Goal: Task Accomplishment & Management: Use online tool/utility

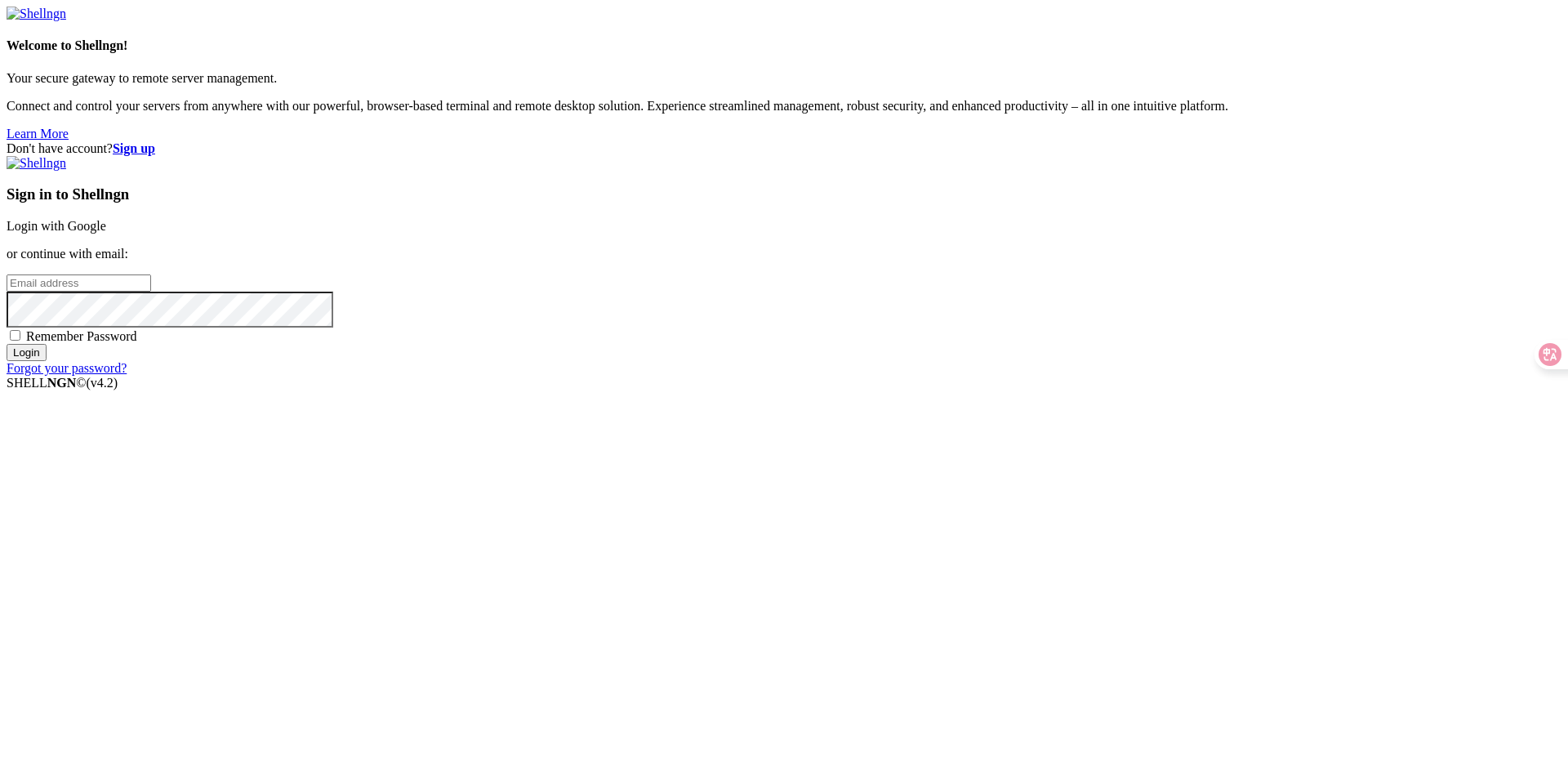
click at [106, 233] on link "Login with Google" at bounding box center [56, 226] width 100 height 14
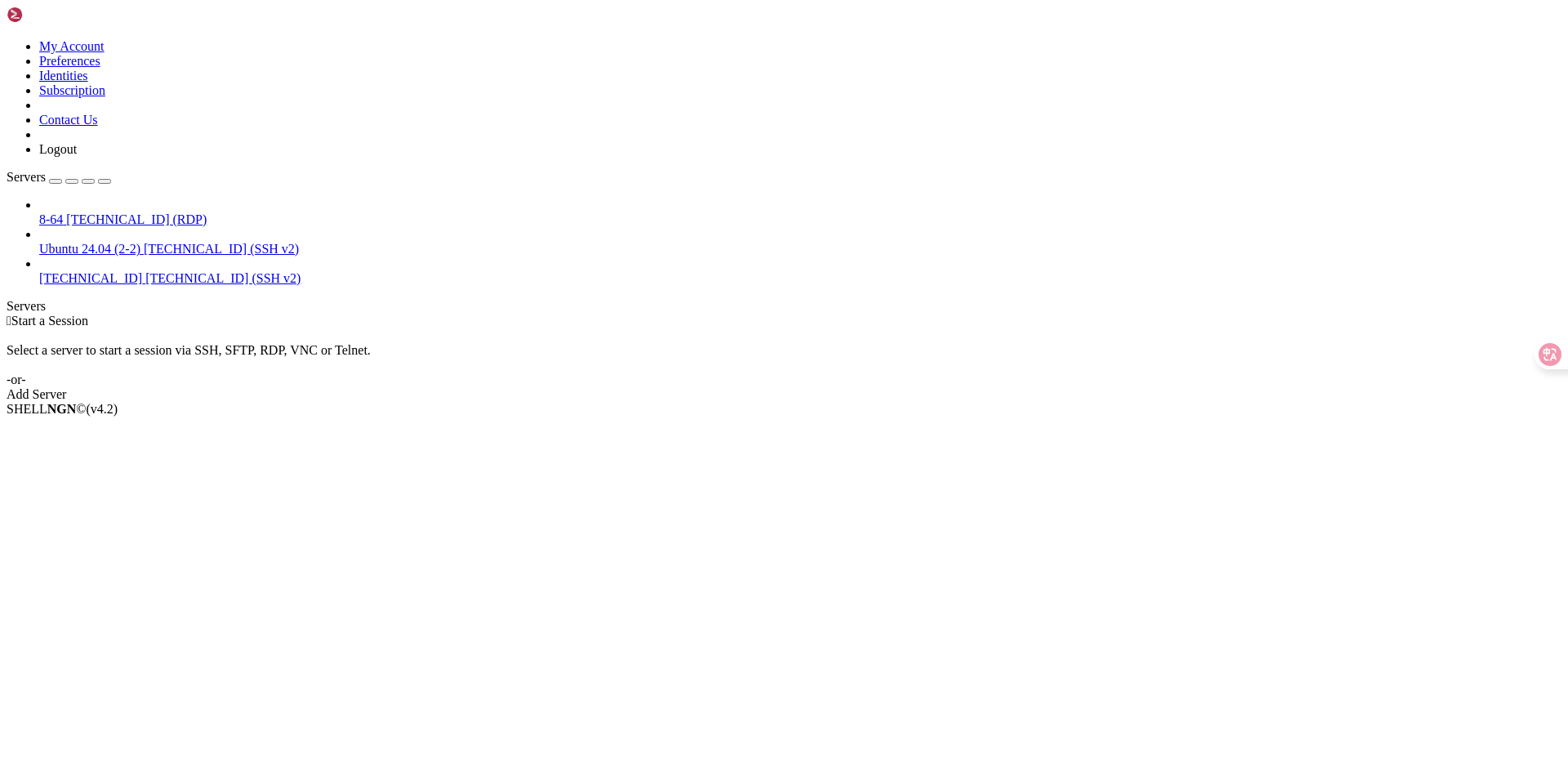
click at [152, 271] on span "[TECHNICAL_ID] (SSH v2)" at bounding box center [223, 277] width 155 height 14
click at [188, 503] on li "Delete" at bounding box center [114, 511] width 149 height 15
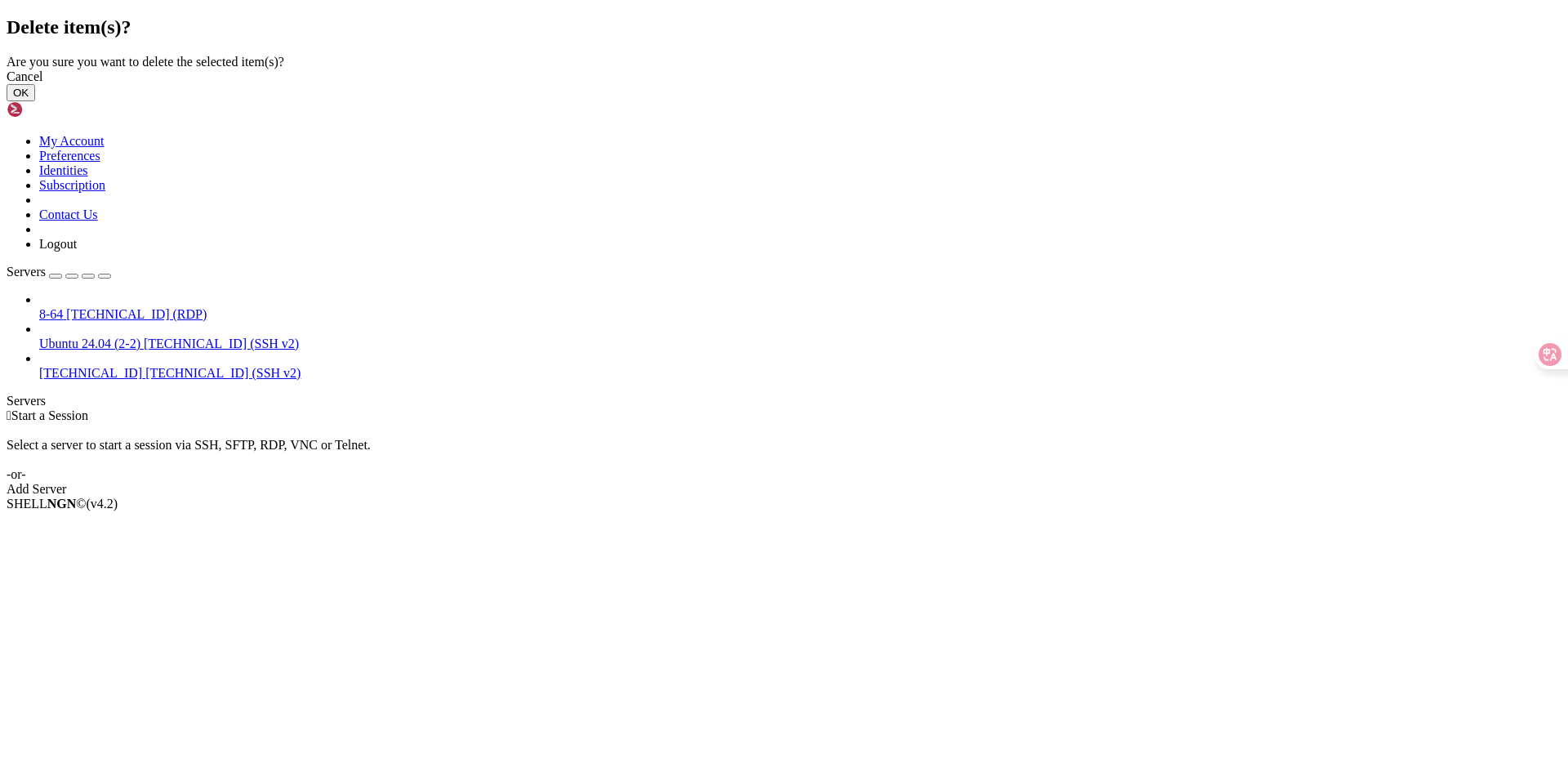
click at [35, 102] on button "OK" at bounding box center [21, 92] width 28 height 17
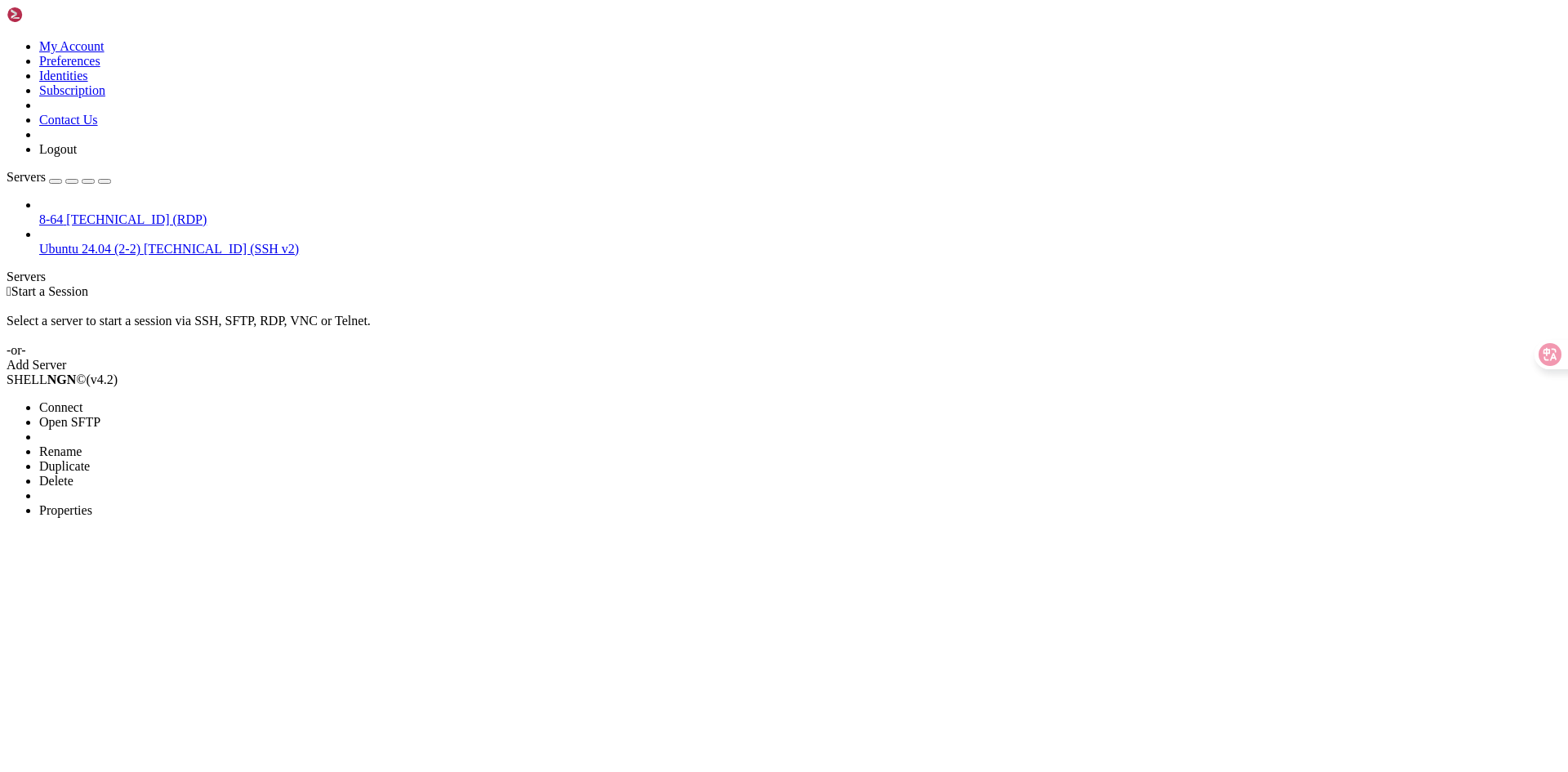
click at [188, 474] on li "Delete" at bounding box center [114, 481] width 149 height 15
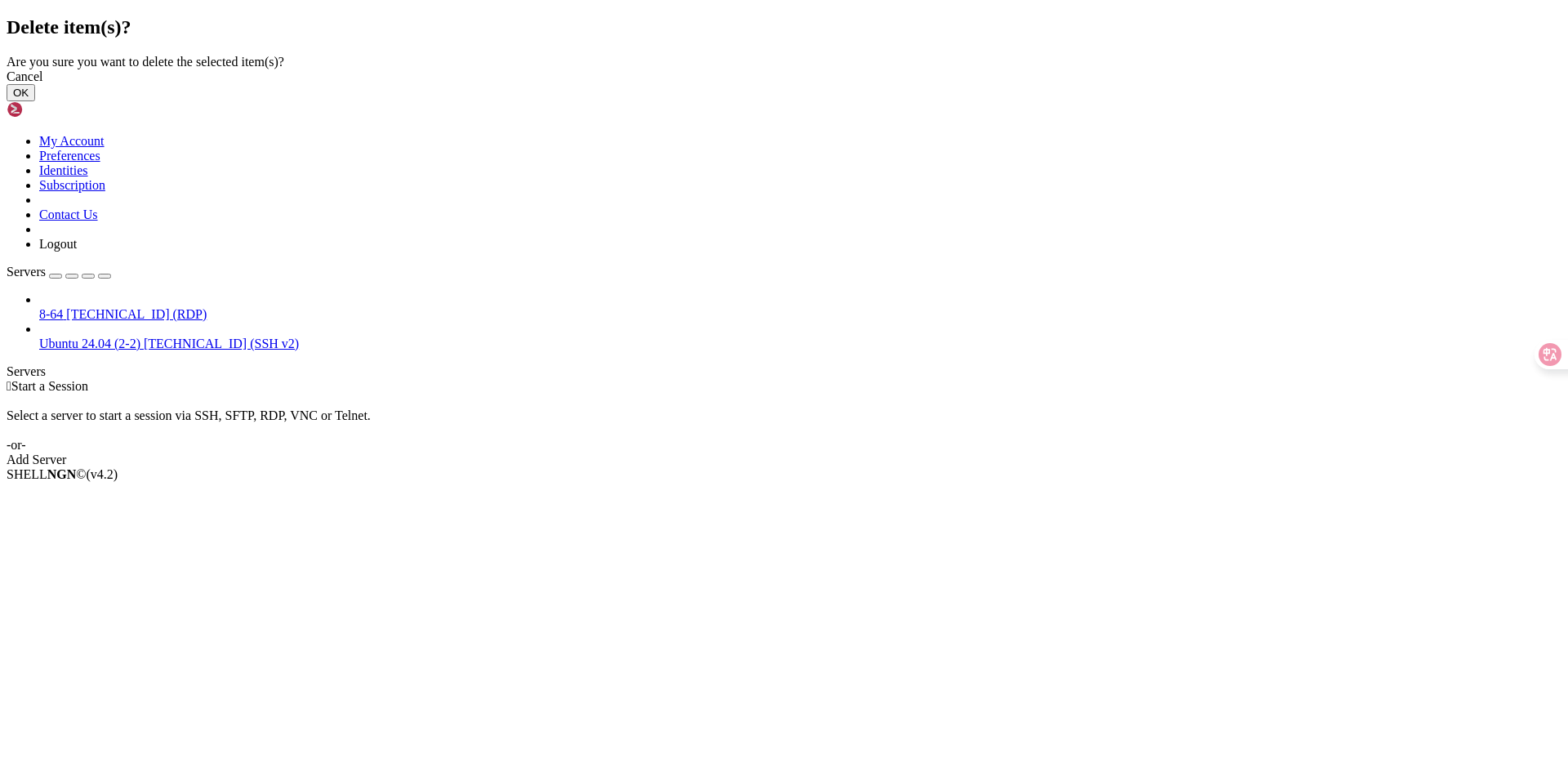
click at [35, 102] on button "OK" at bounding box center [21, 92] width 28 height 17
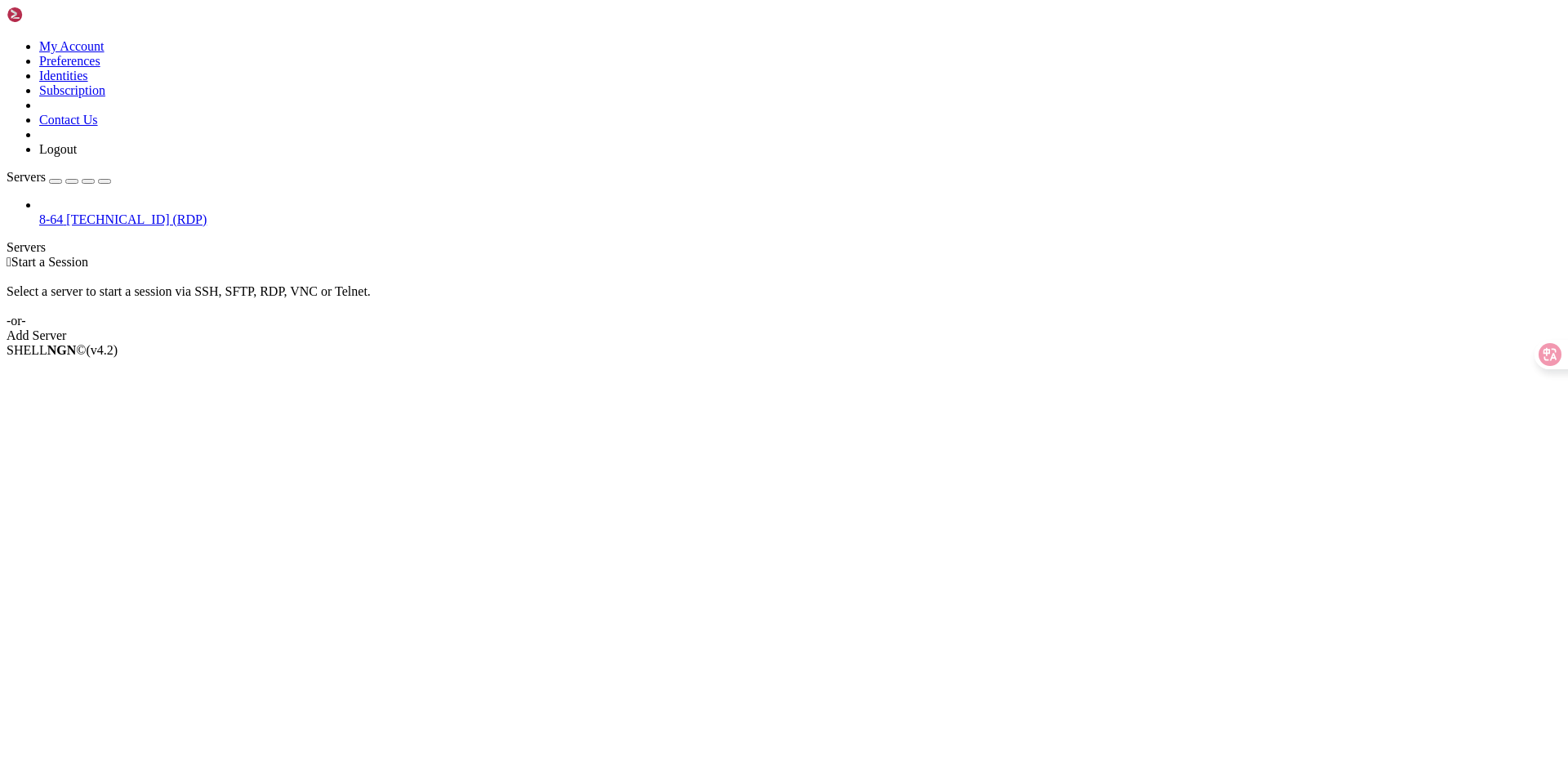
click at [855, 328] on link "Add Server" at bounding box center [784, 336] width 1555 height 15
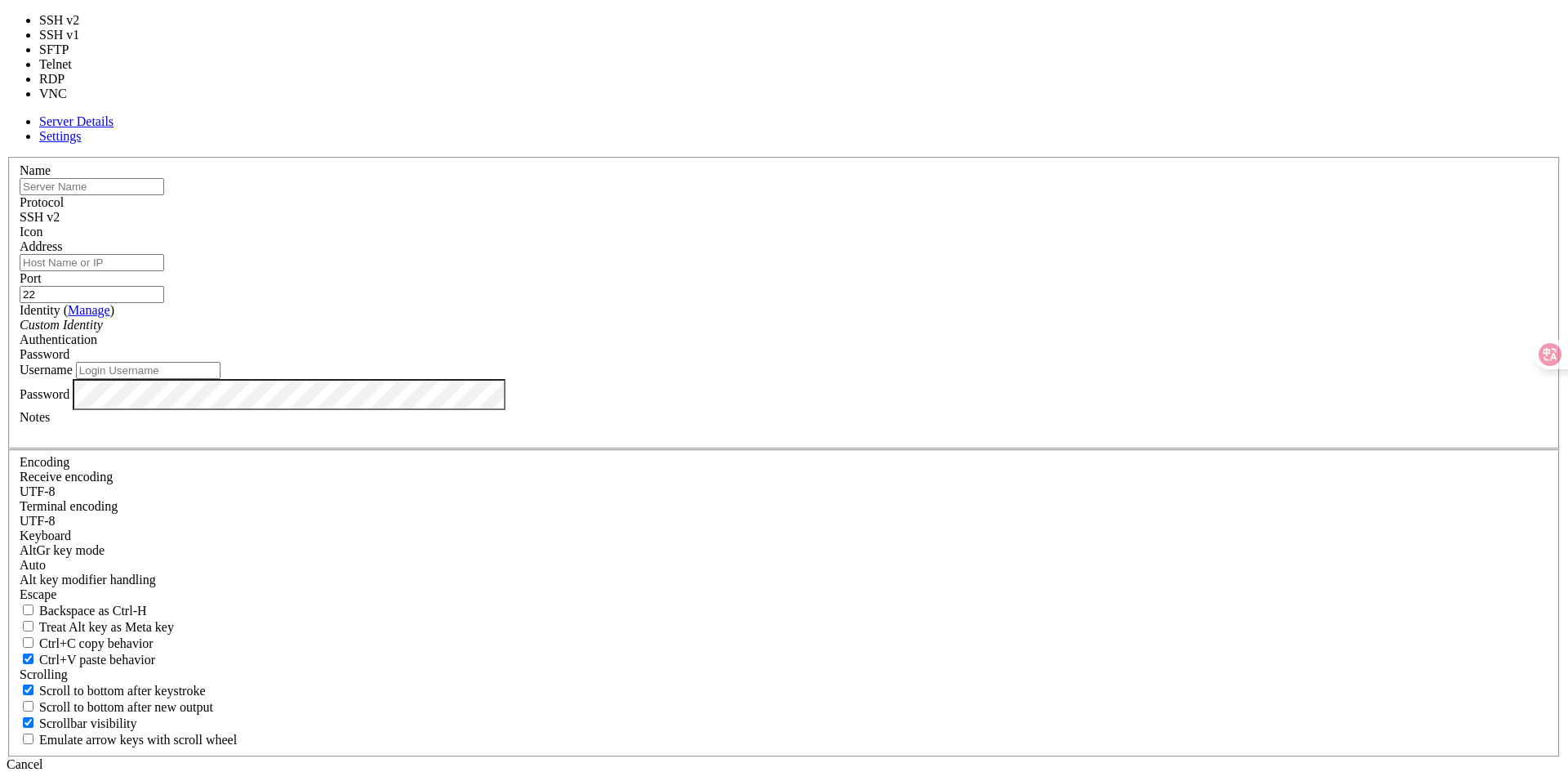
click at [896, 225] on div "SSH v2" at bounding box center [784, 217] width 1529 height 15
type input "5900"
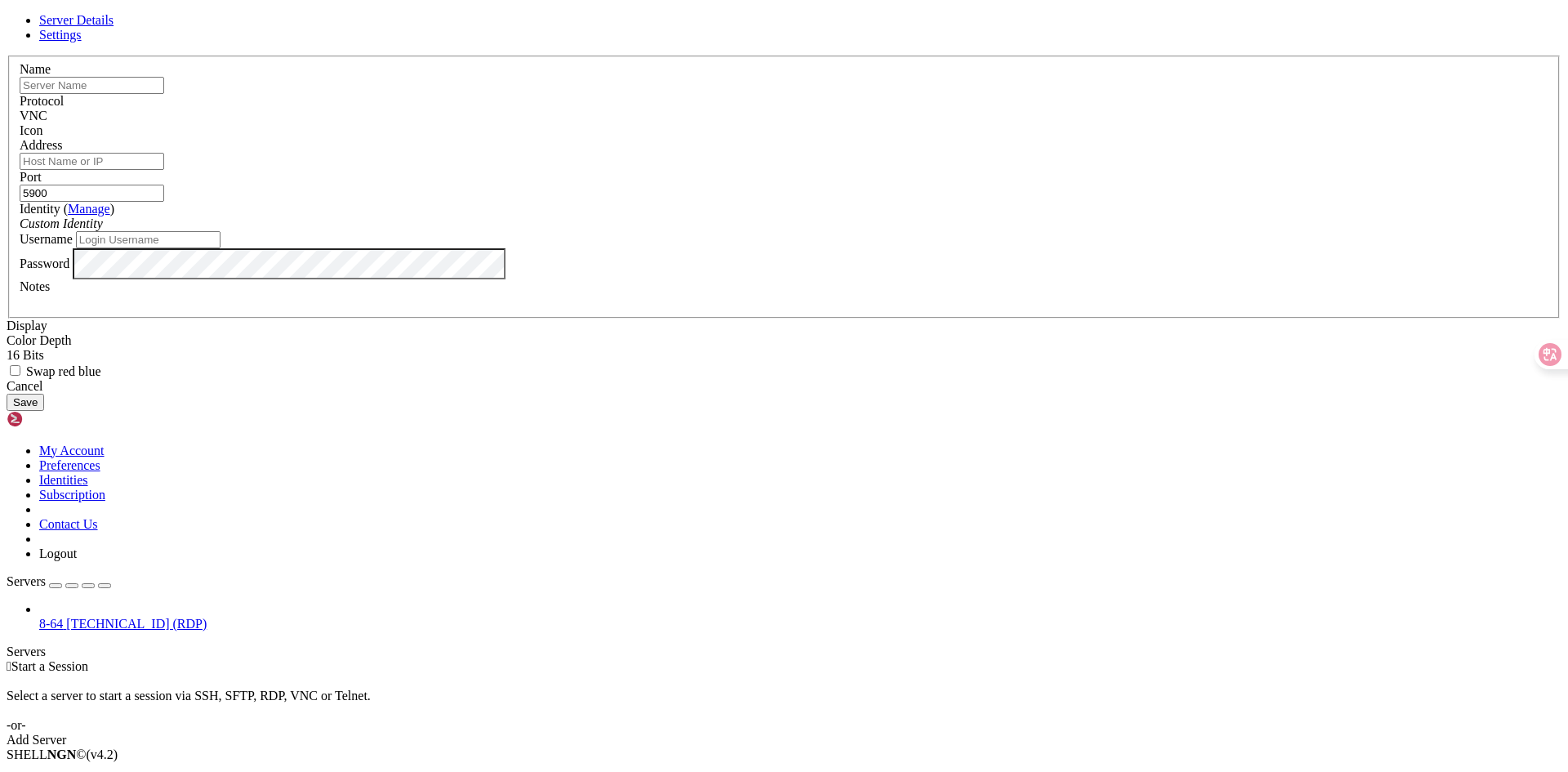
click at [683, 411] on div "Cancel Save" at bounding box center [784, 395] width 1555 height 32
click at [221, 248] on input "Username" at bounding box center [149, 240] width 145 height 17
click at [165, 94] on input "text" at bounding box center [92, 86] width 145 height 17
paste input "[TECHNICAL_ID]"
type input "[TECHNICAL_ID]"
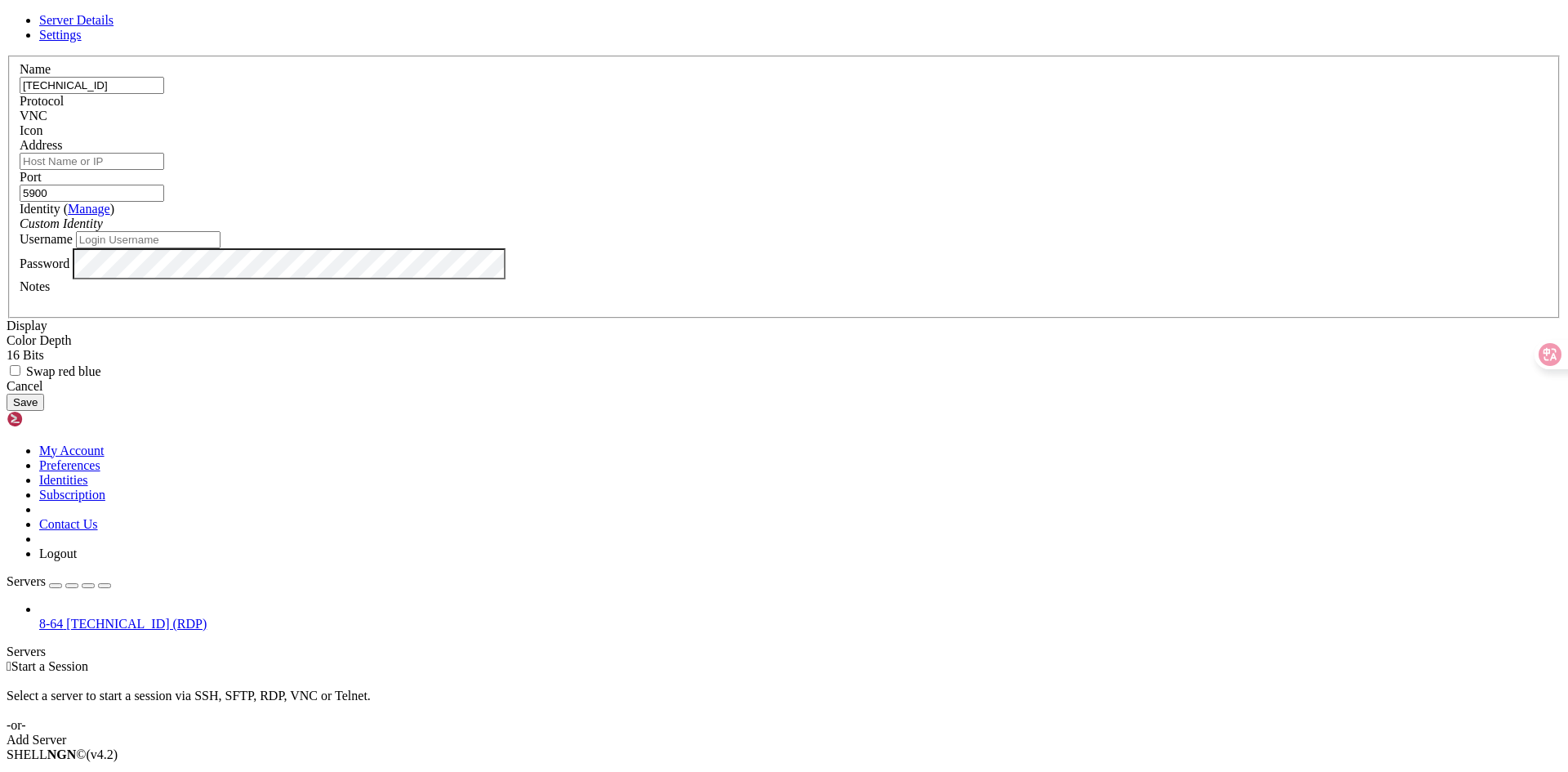
click at [165, 170] on input "Address" at bounding box center [92, 161] width 145 height 17
paste input "[TECHNICAL_ID]"
type input "[TECHNICAL_ID]"
click at [165, 94] on input "[TECHNICAL_ID]" at bounding box center [92, 86] width 145 height 17
type input "VNC"
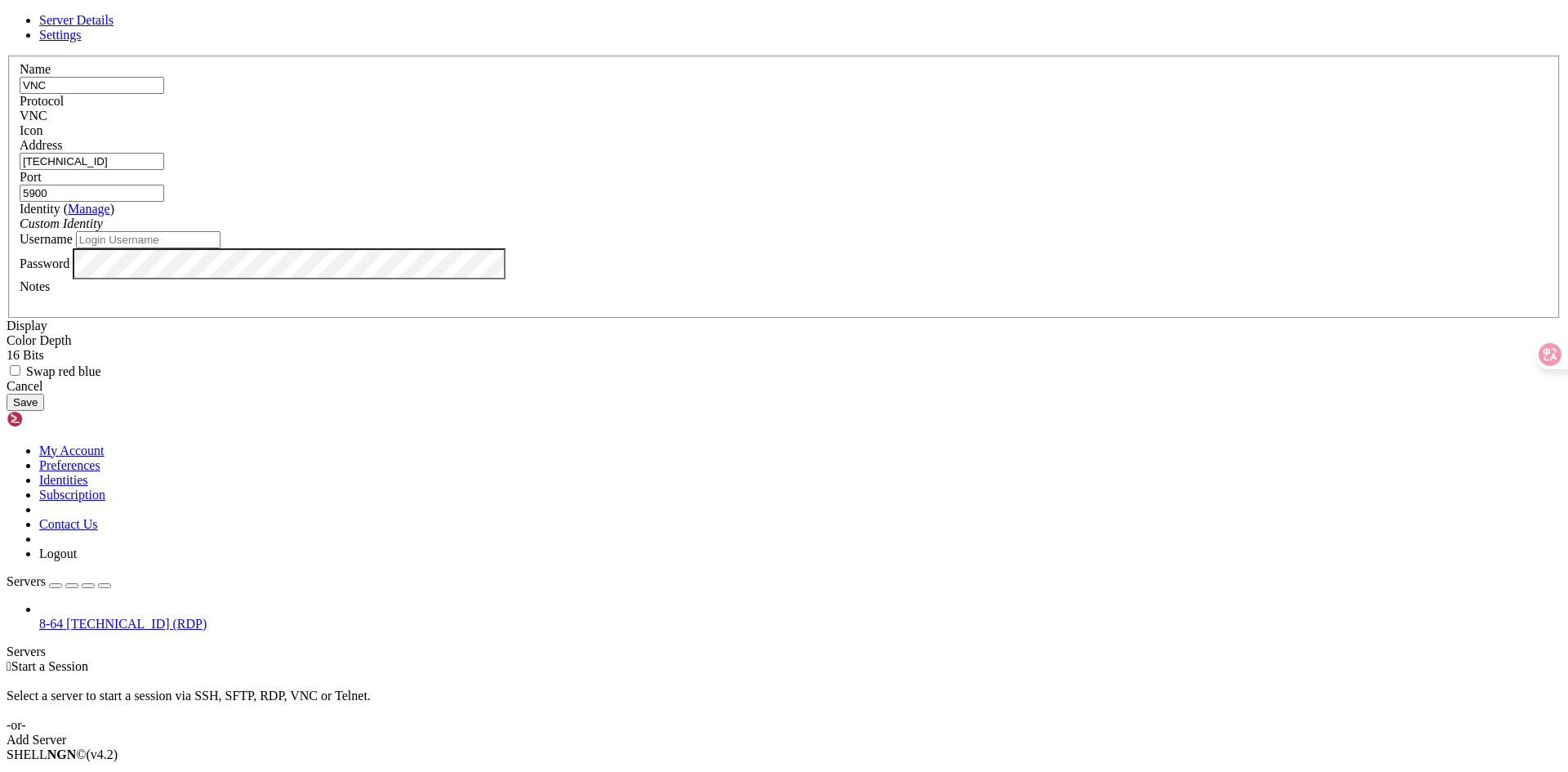
click at [44, 411] on button "Save" at bounding box center [25, 402] width 38 height 17
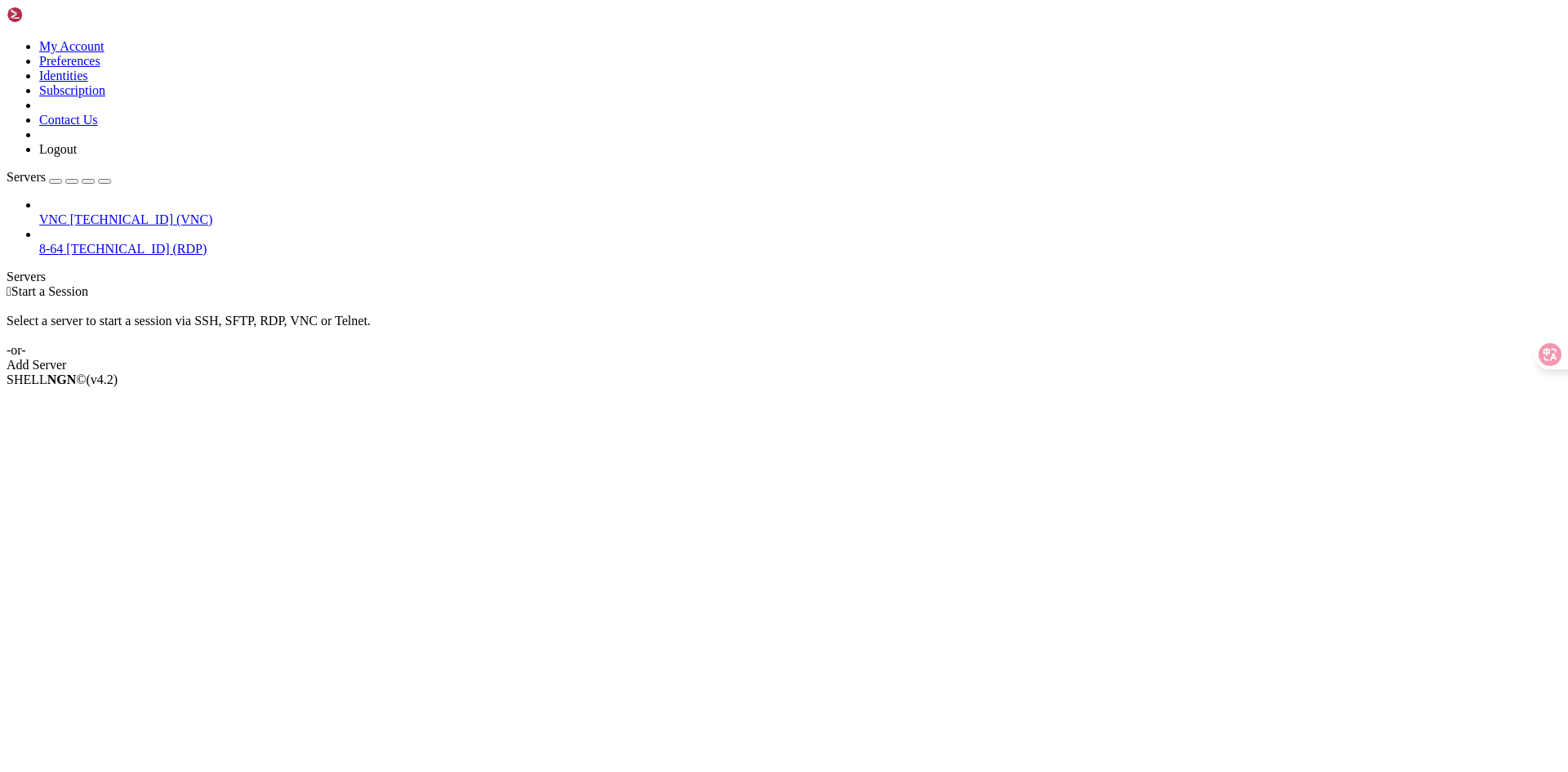
click at [949, 372] on div " Start a Session Select a server to start a session via SSH, SFTP, RDP, VNC or…" at bounding box center [784, 328] width 1555 height 88
click at [61, 213] on span "VNC" at bounding box center [54, 219] width 28 height 14
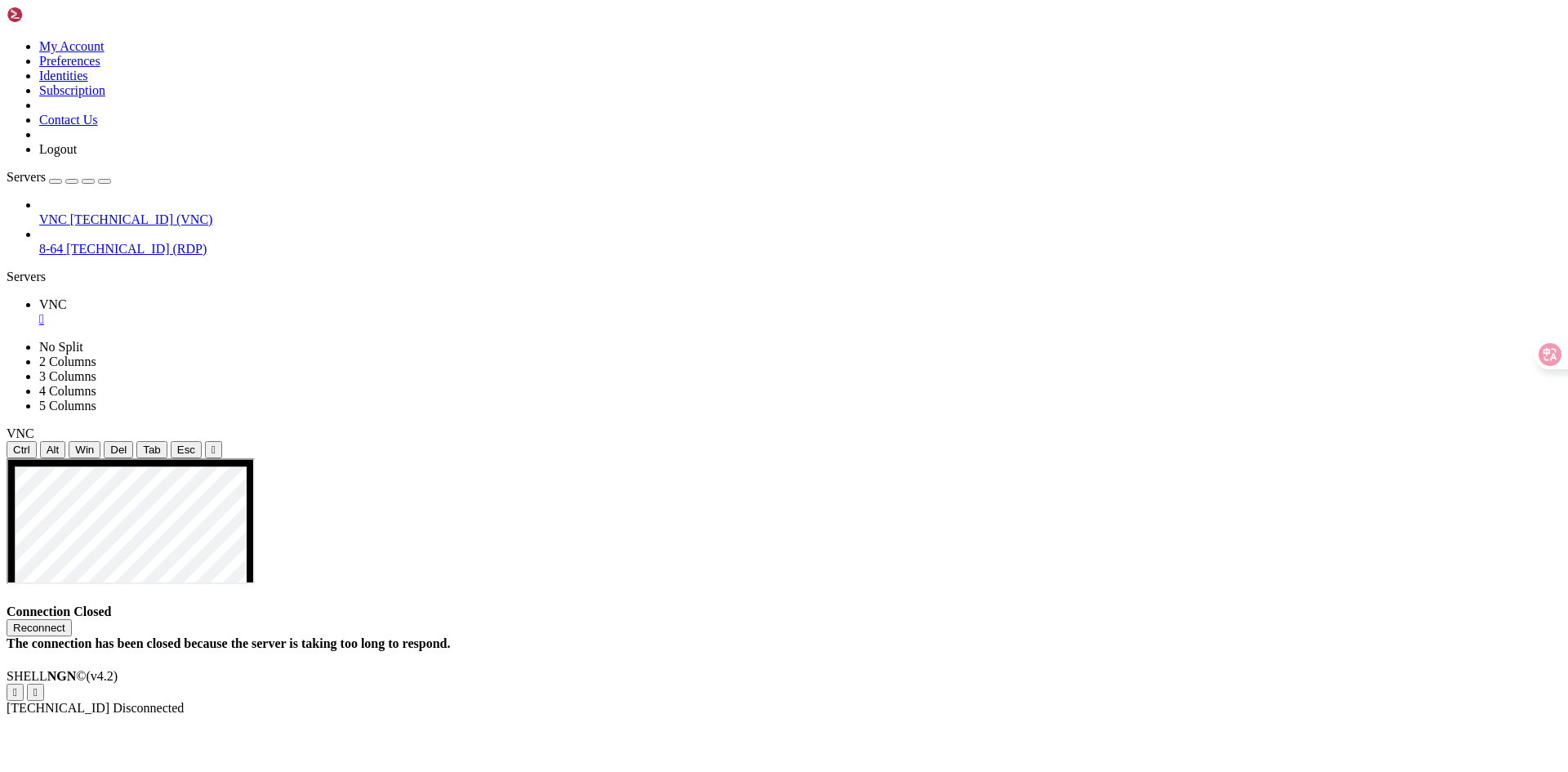
click at [917, 620] on div "Reconnect" at bounding box center [784, 628] width 1555 height 17
